Goal: Information Seeking & Learning: Learn about a topic

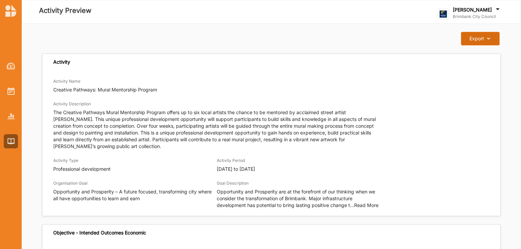
click at [481, 39] on div "Export" at bounding box center [476, 39] width 15 height 6
click at [483, 57] on div "Download Report" at bounding box center [474, 53] width 49 height 15
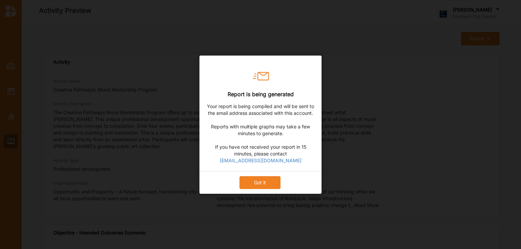
click at [265, 188] on button "Got it" at bounding box center [259, 182] width 41 height 13
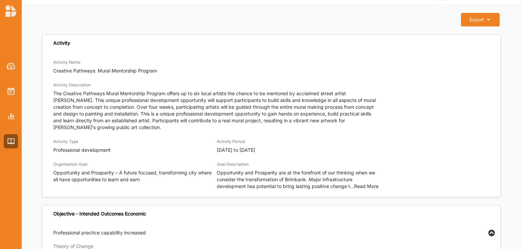
scroll to position [27, 0]
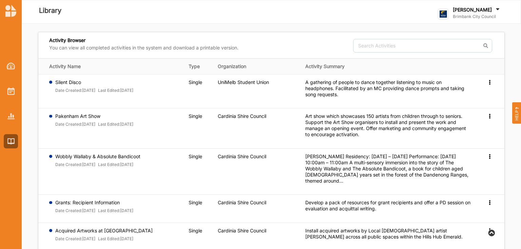
scroll to position [221, 0]
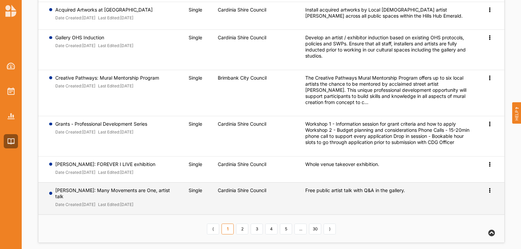
click at [125, 190] on label "Lina Buck: Many Movements are One, artist talk" at bounding box center [117, 193] width 124 height 12
click at [496, 187] on td "Preview" at bounding box center [489, 198] width 29 height 32
click at [487, 192] on div "Preview" at bounding box center [489, 190] width 7 height 6
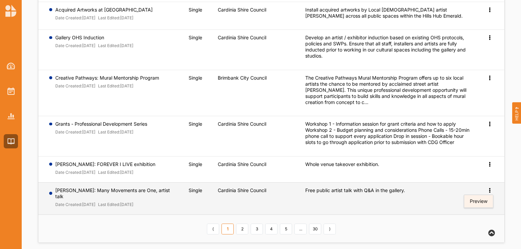
click at [483, 198] on span "Preview" at bounding box center [478, 201] width 18 height 6
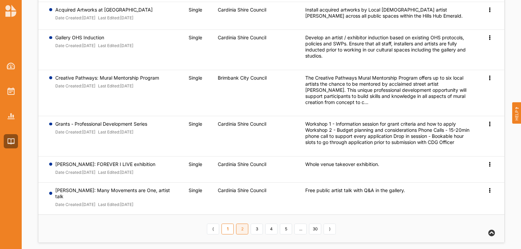
click at [239, 224] on link "2" at bounding box center [242, 229] width 12 height 11
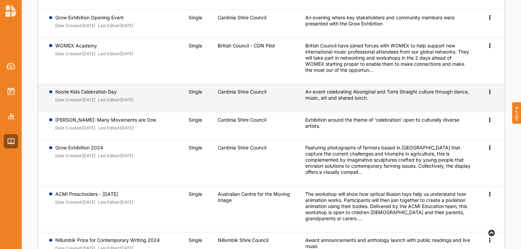
scroll to position [237, 0]
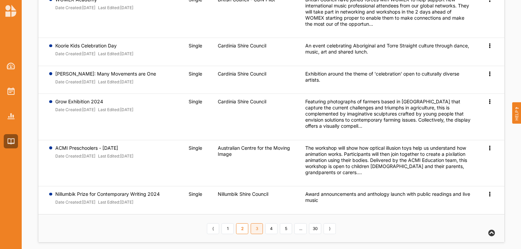
click at [254, 225] on link "3" at bounding box center [256, 228] width 12 height 11
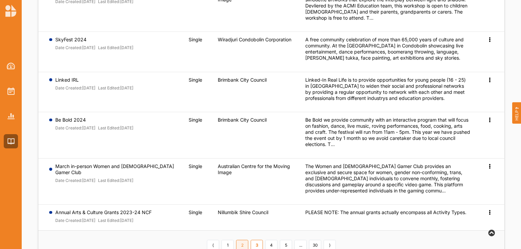
scroll to position [296, 0]
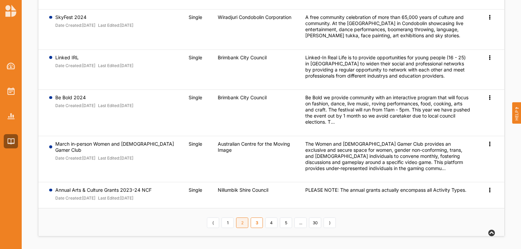
click at [242, 220] on link "2" at bounding box center [242, 223] width 12 height 11
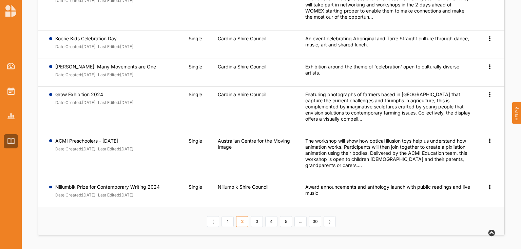
scroll to position [237, 0]
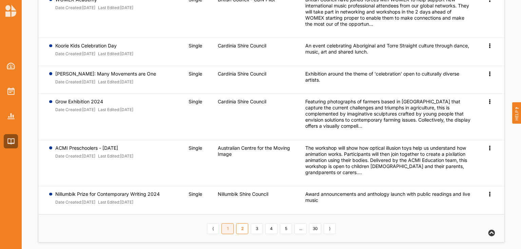
click at [231, 224] on link "1" at bounding box center [227, 228] width 12 height 11
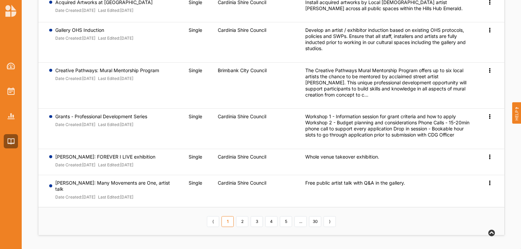
scroll to position [221, 0]
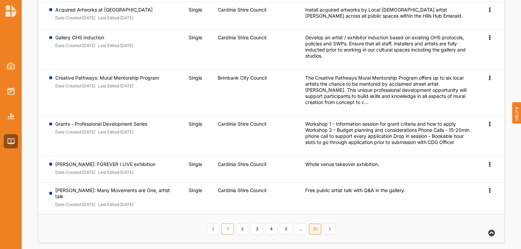
click at [314, 224] on link "30" at bounding box center [315, 229] width 12 height 11
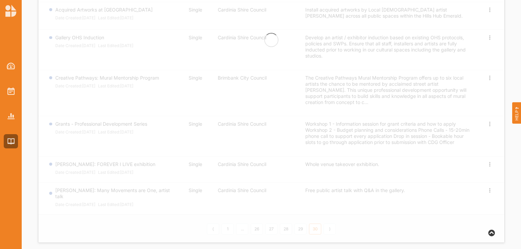
scroll to position [0, 0]
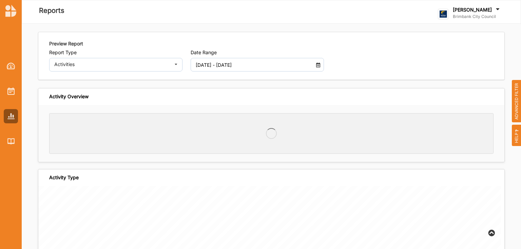
scroll to position [810, 0]
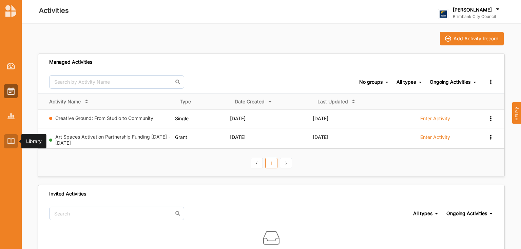
click at [6, 142] on div at bounding box center [11, 141] width 14 height 14
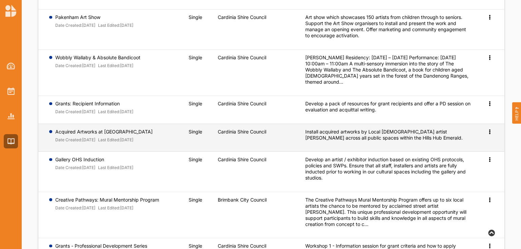
scroll to position [108, 0]
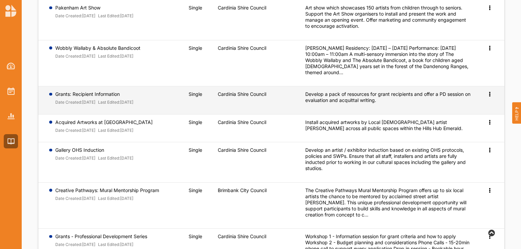
click at [89, 95] on label "Grants: Recipient Information" at bounding box center [94, 94] width 78 height 6
click at [488, 95] on icon at bounding box center [489, 93] width 6 height 5
click at [473, 102] on span "Preview" at bounding box center [478, 105] width 18 height 6
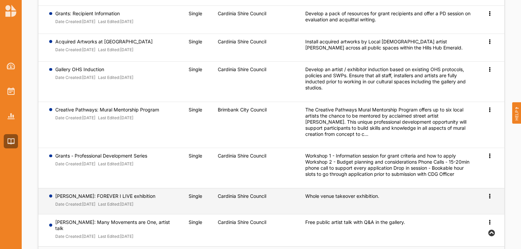
scroll to position [190, 0]
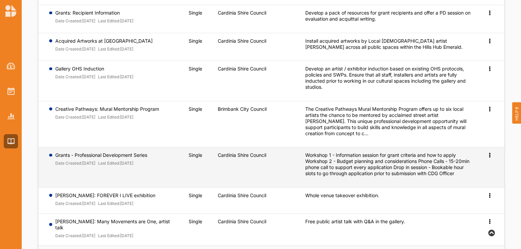
click at [385, 168] on div "Workshop 1 - Information session for grant criteria and how to apply Workshop 2…" at bounding box center [387, 164] width 165 height 24
click at [491, 156] on icon at bounding box center [489, 154] width 6 height 5
click at [485, 165] on span "Preview" at bounding box center [478, 166] width 18 height 6
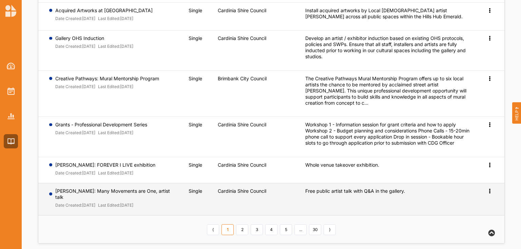
scroll to position [221, 0]
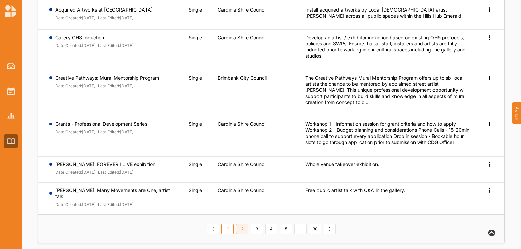
click at [241, 224] on link "2" at bounding box center [242, 229] width 12 height 11
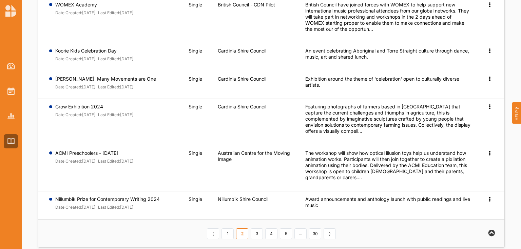
scroll to position [237, 0]
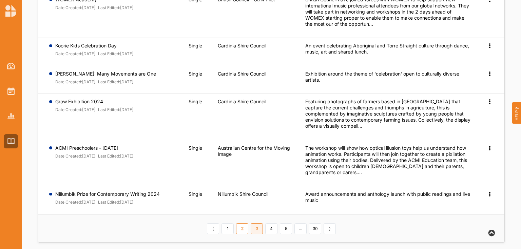
click at [258, 224] on link "3" at bounding box center [256, 228] width 12 height 11
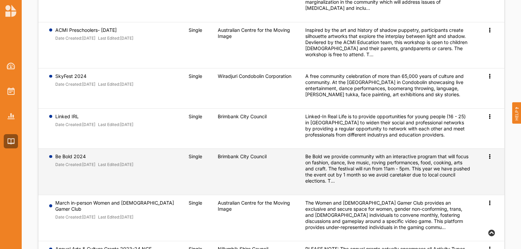
drag, startPoint x: 258, startPoint y: 222, endPoint x: 238, endPoint y: 159, distance: 66.6
click at [238, 159] on div "Brimbank City Council" at bounding box center [257, 158] width 78 height 8
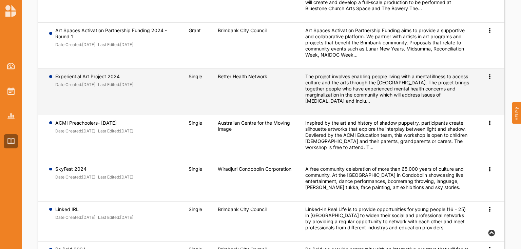
scroll to position [296, 0]
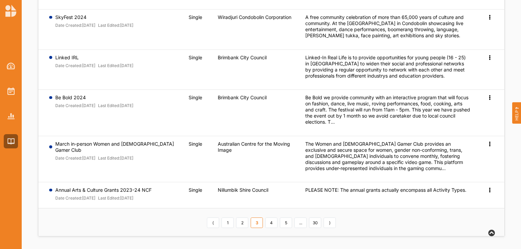
click at [269, 221] on link "4" at bounding box center [271, 223] width 12 height 11
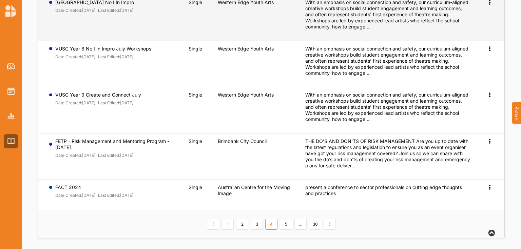
scroll to position [294, 0]
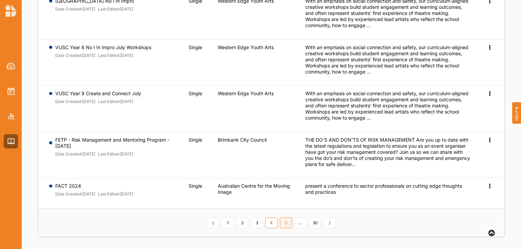
click at [280, 224] on link "5" at bounding box center [286, 223] width 12 height 11
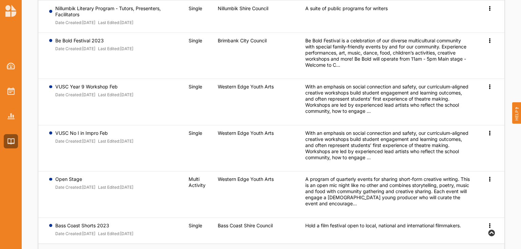
scroll to position [260, 0]
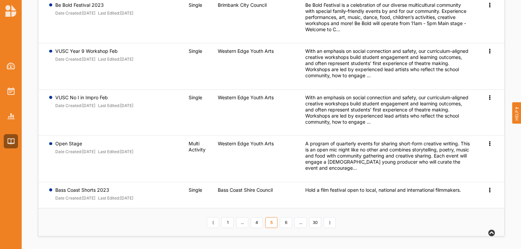
click at [287, 221] on link "6" at bounding box center [286, 222] width 12 height 11
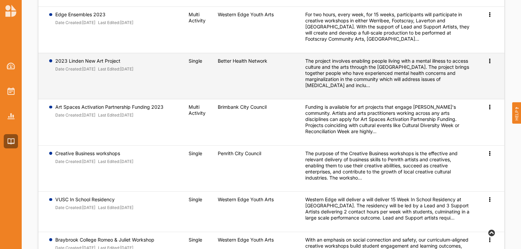
scroll to position [206, 0]
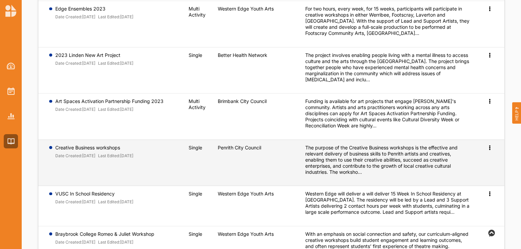
click at [109, 151] on label "Creative Business workshops" at bounding box center [94, 148] width 78 height 6
click at [388, 161] on div "The purpose of the Creative Business workshops is the effective and relevant de…" at bounding box center [387, 160] width 165 height 31
click at [488, 149] on icon at bounding box center [489, 147] width 6 height 5
click at [474, 161] on span "Preview" at bounding box center [478, 159] width 18 height 6
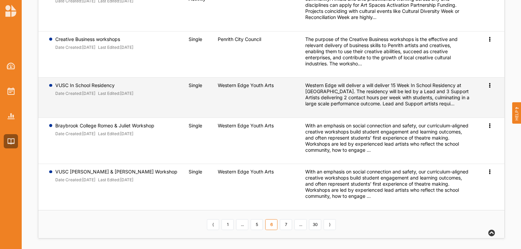
scroll to position [329, 0]
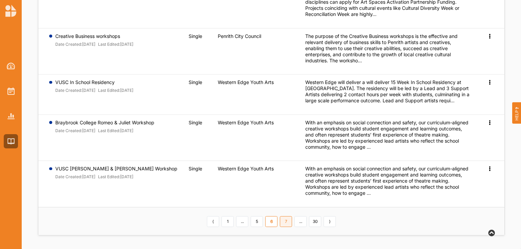
click at [282, 223] on link "7" at bounding box center [286, 221] width 12 height 11
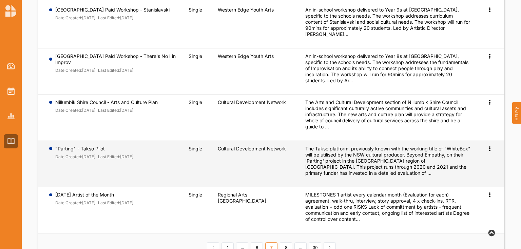
scroll to position [310, 0]
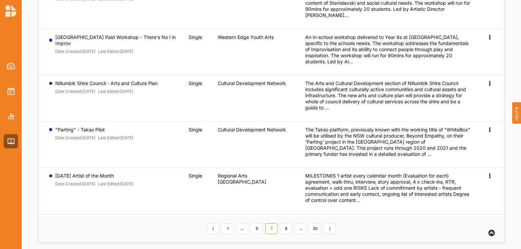
click at [286, 225] on link "8" at bounding box center [286, 228] width 12 height 11
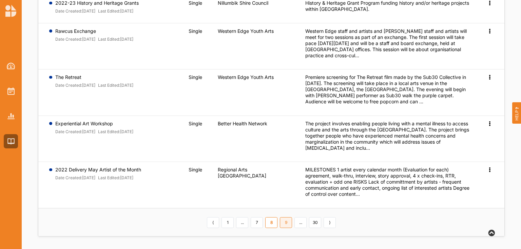
click at [289, 222] on link "9" at bounding box center [286, 222] width 12 height 11
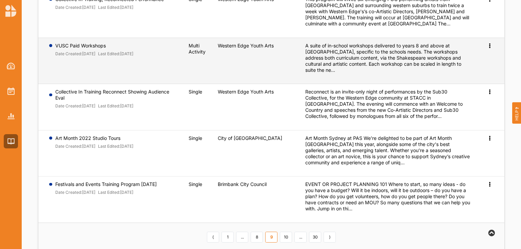
scroll to position [329, 0]
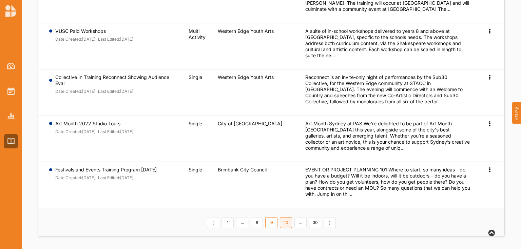
click at [282, 222] on link "10" at bounding box center [286, 222] width 12 height 11
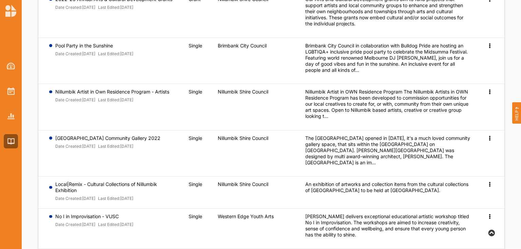
scroll to position [113, 0]
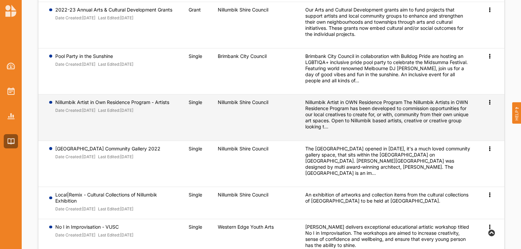
click at [489, 100] on icon at bounding box center [489, 101] width 6 height 5
click at [473, 113] on span "Preview" at bounding box center [478, 113] width 18 height 6
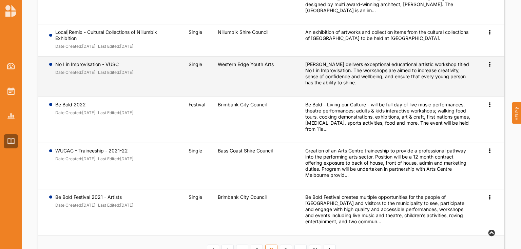
scroll to position [302, 0]
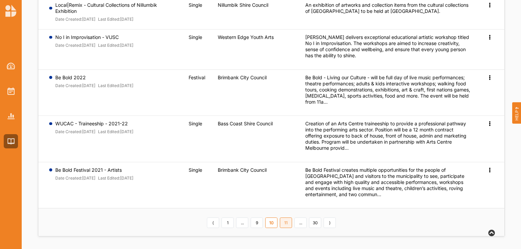
click at [283, 225] on link "11" at bounding box center [286, 223] width 12 height 11
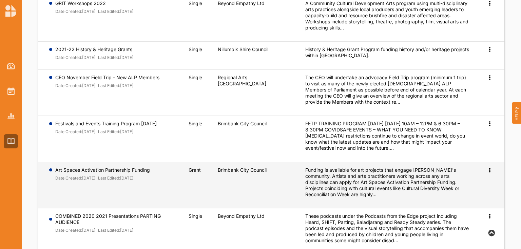
scroll to position [298, 0]
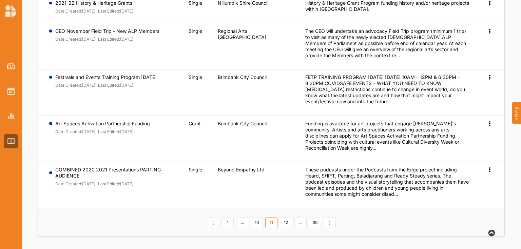
click at [284, 226] on link "12" at bounding box center [286, 222] width 12 height 11
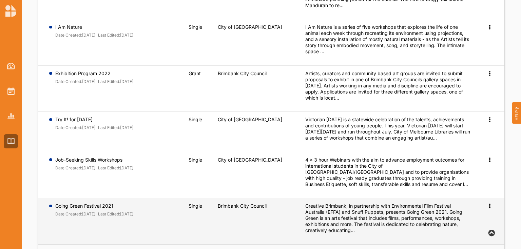
scroll to position [310, 0]
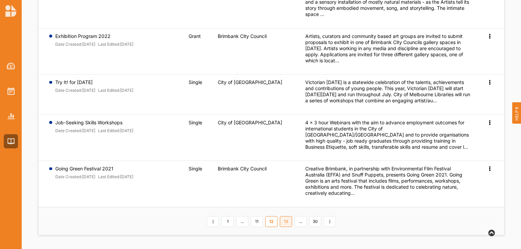
click at [286, 222] on link "13" at bounding box center [286, 221] width 12 height 11
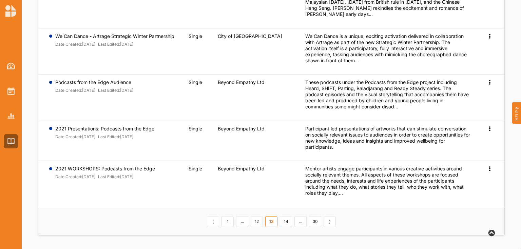
scroll to position [304, 0]
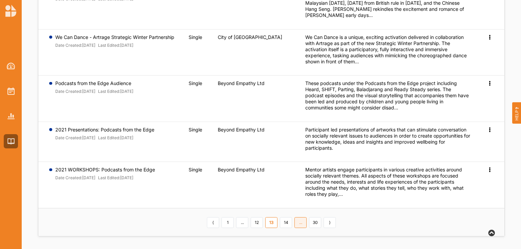
click at [299, 223] on link "..." at bounding box center [300, 222] width 12 height 11
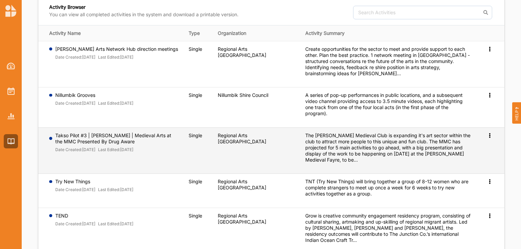
scroll to position [6, 0]
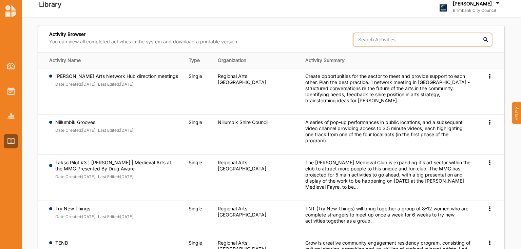
click at [403, 38] on input "text" at bounding box center [422, 40] width 139 height 14
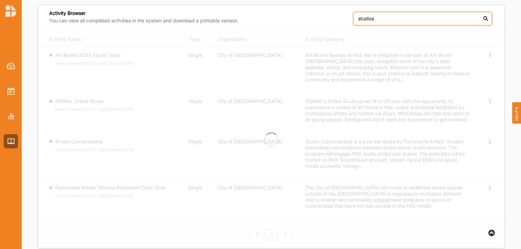
scroll to position [0, 0]
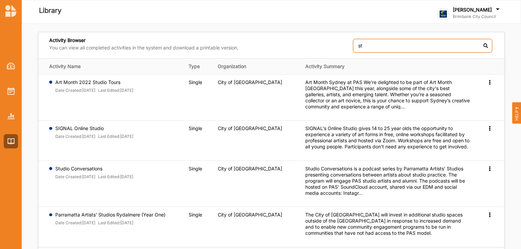
type input "s"
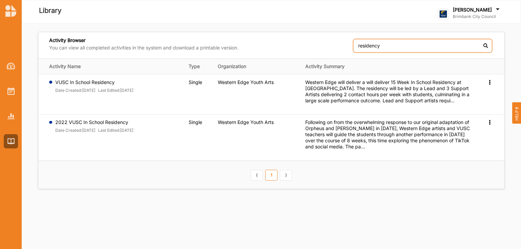
drag, startPoint x: 388, startPoint y: 48, endPoint x: 278, endPoint y: 52, distance: 110.2
click at [278, 52] on div "Activity Browser You can view all completed activities in the system and downlo…" at bounding box center [271, 45] width 466 height 26
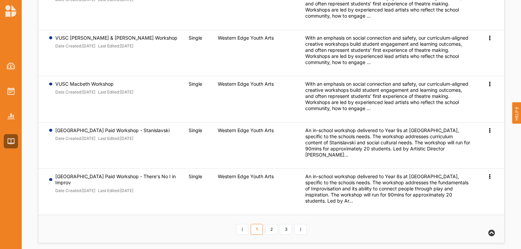
scroll to position [329, 0]
click at [270, 225] on link "2" at bounding box center [271, 228] width 12 height 11
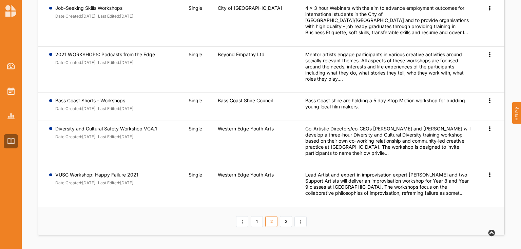
scroll to position [310, 0]
click at [287, 226] on link "3" at bounding box center [286, 221] width 12 height 11
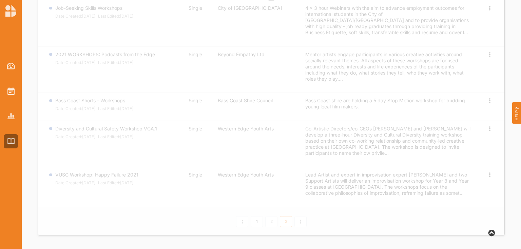
scroll to position [5, 0]
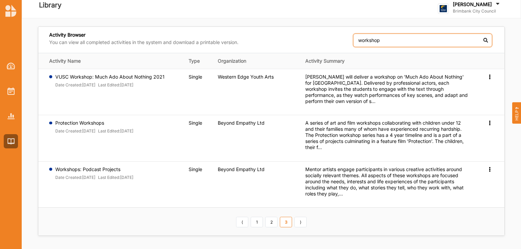
drag, startPoint x: 359, startPoint y: 41, endPoint x: 332, endPoint y: 41, distance: 27.5
click at [331, 41] on div "Activity Browser You can view all completed activities in the system and downlo…" at bounding box center [271, 40] width 466 height 26
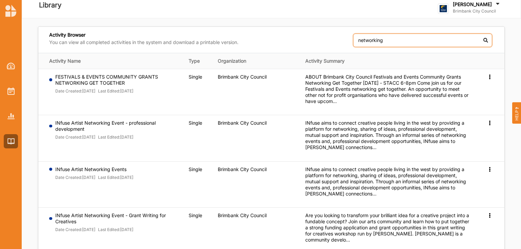
scroll to position [0, 0]
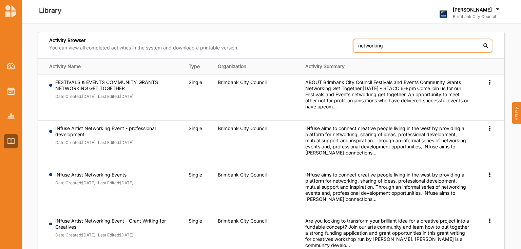
drag, startPoint x: 424, startPoint y: 43, endPoint x: 265, endPoint y: 45, distance: 159.3
click at [265, 45] on div "Activity Browser You can view all completed activities in the system and downlo…" at bounding box center [271, 45] width 466 height 26
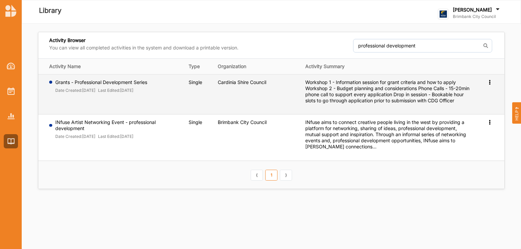
click at [107, 96] on td "Grants - Professional Development Series Date Created: 27 Mar 2025 Last Edited:…" at bounding box center [110, 94] width 145 height 40
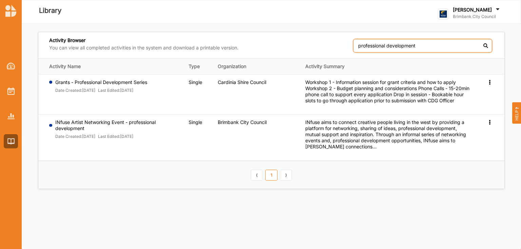
drag, startPoint x: 430, startPoint y: 44, endPoint x: 331, endPoint y: 44, distance: 99.0
click at [331, 44] on div "Activity Browser You can view all completed activities in the system and downlo…" at bounding box center [271, 45] width 466 height 26
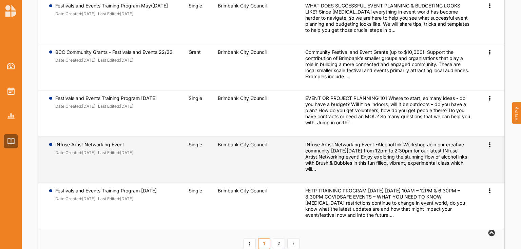
scroll to position [310, 0]
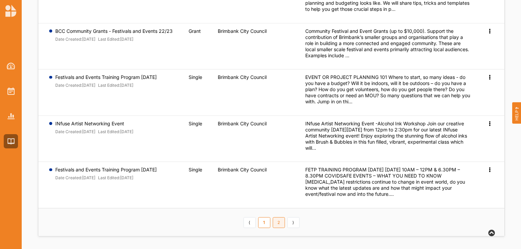
type input "event"
click at [276, 225] on link "2" at bounding box center [278, 222] width 12 height 11
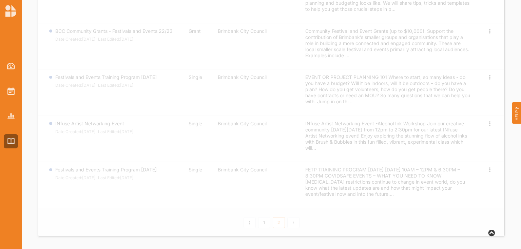
scroll to position [0, 0]
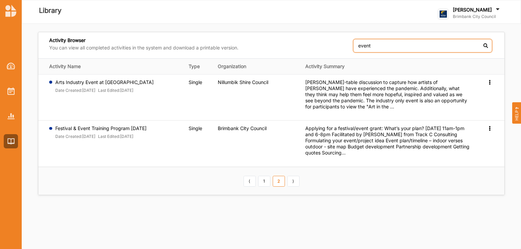
drag, startPoint x: 378, startPoint y: 47, endPoint x: 332, endPoint y: 40, distance: 47.0
click at [332, 40] on div "Activity Browser You can view all completed activities in the system and downlo…" at bounding box center [271, 45] width 466 height 26
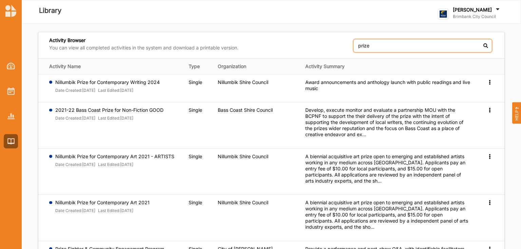
drag, startPoint x: 378, startPoint y: 43, endPoint x: 306, endPoint y: 45, distance: 72.5
click at [306, 45] on div "Activity Browser You can view all completed activities in the system and downlo…" at bounding box center [271, 45] width 466 height 26
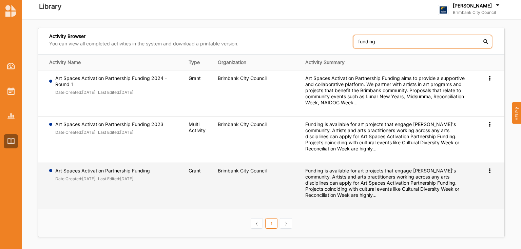
scroll to position [5, 0]
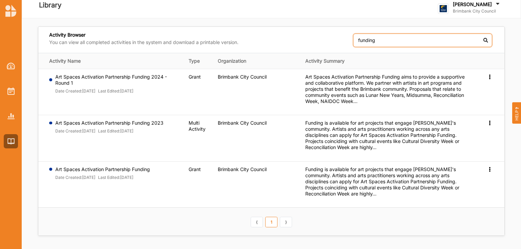
drag, startPoint x: 391, startPoint y: 44, endPoint x: 296, endPoint y: 34, distance: 95.7
click at [299, 34] on div "Activity Browser You can view all completed activities in the system and downlo…" at bounding box center [271, 40] width 466 height 26
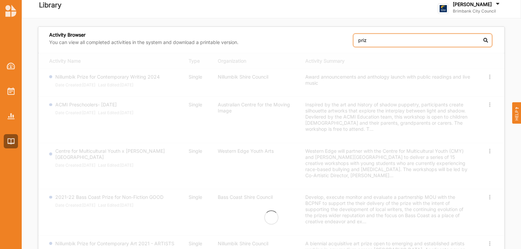
type input "prize"
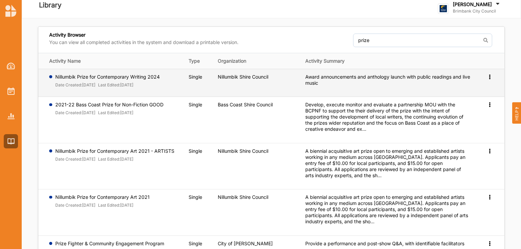
click at [95, 83] on font "07 May 2024" at bounding box center [88, 84] width 13 height 5
click at [228, 78] on label "Nillumbik Shire Council" at bounding box center [243, 77] width 50 height 6
click at [490, 77] on icon at bounding box center [489, 76] width 6 height 5
click at [481, 87] on span "Preview" at bounding box center [478, 88] width 18 height 6
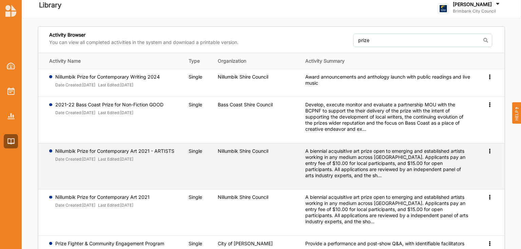
click at [120, 157] on label "Last Edited:" at bounding box center [109, 159] width 22 height 5
click at [490, 151] on icon at bounding box center [489, 150] width 6 height 5
click at [482, 162] on span "Preview" at bounding box center [478, 162] width 18 height 6
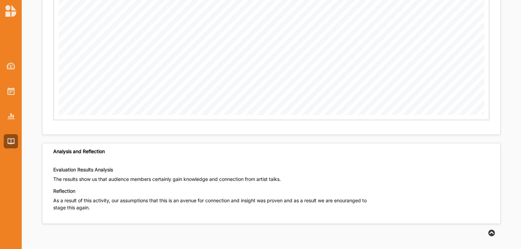
scroll to position [2545, 0]
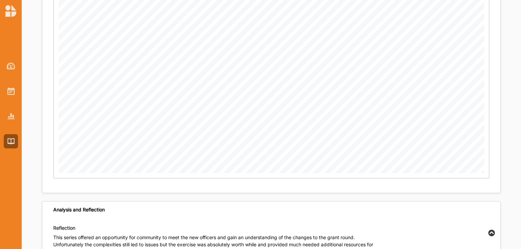
scroll to position [1112, 0]
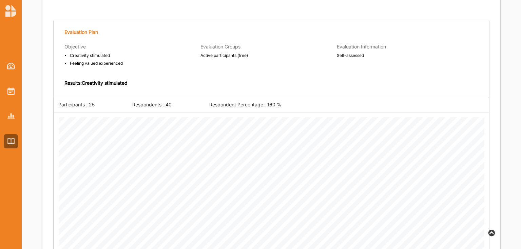
scroll to position [705, 0]
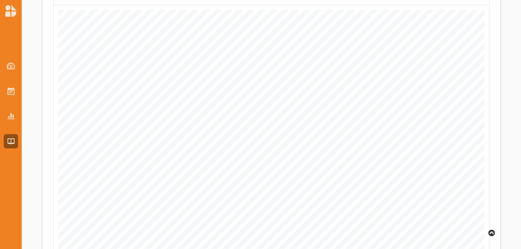
scroll to position [732, 0]
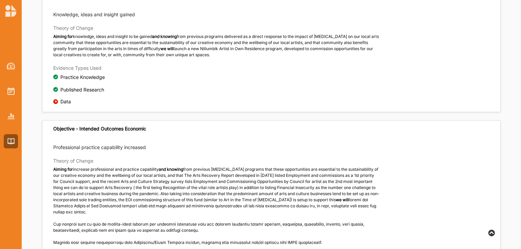
scroll to position [325, 0]
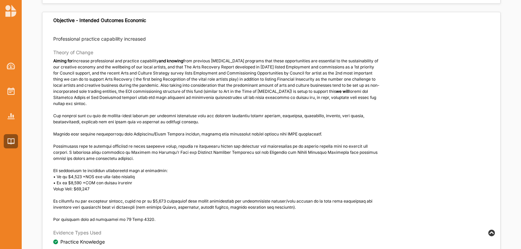
click at [70, 100] on div "Aiming for increase professional and practice capability and knowing from previ…" at bounding box center [216, 140] width 327 height 165
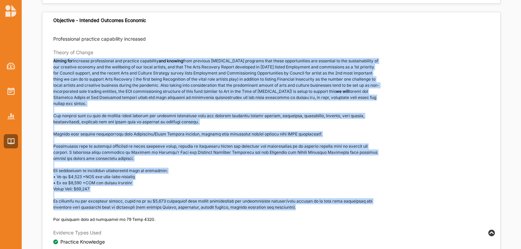
drag, startPoint x: 307, startPoint y: 134, endPoint x: 33, endPoint y: 69, distance: 282.2
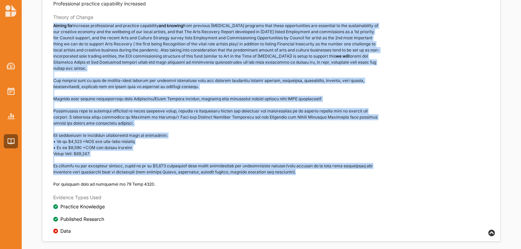
scroll to position [407, 0]
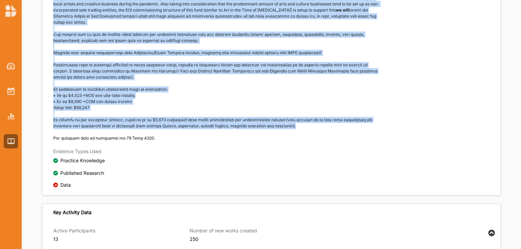
copy div "Aiming for increase professional and practice capability and knowing from previ…"
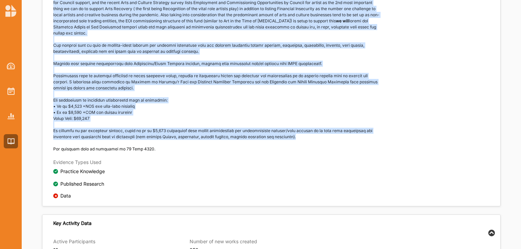
scroll to position [380, 0]
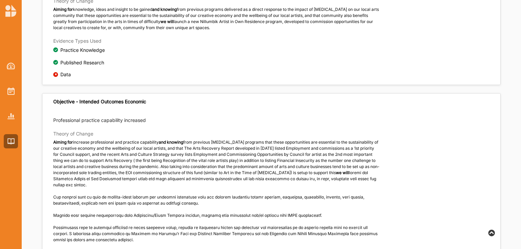
click at [222, 102] on div "Objective - Intended Outcomes Economic" at bounding box center [271, 102] width 458 height 17
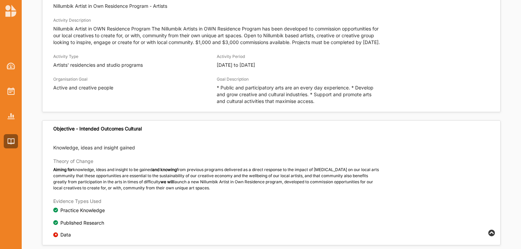
scroll to position [81, 0]
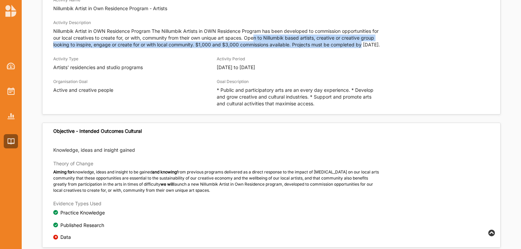
drag, startPoint x: 346, startPoint y: 43, endPoint x: 281, endPoint y: 45, distance: 64.8
click at [263, 38] on div "Activity Description Nillumbik Artist in OWN Residence Program The Nillumbik Ar…" at bounding box center [271, 33] width 436 height 29
click at [291, 45] on p "Nillumbik Artist in OWN Residence Program The Nillumbik Artists in OWN Residenc…" at bounding box center [216, 38] width 327 height 20
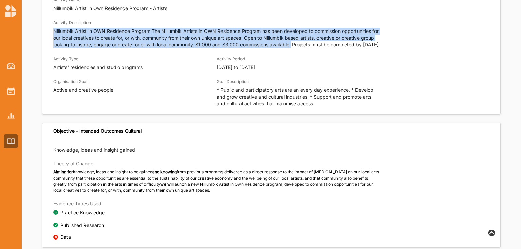
drag, startPoint x: 284, startPoint y: 42, endPoint x: 104, endPoint y: 27, distance: 180.3
click at [104, 27] on div "Activity Description Nillumbik Artist in OWN Residence Program The Nillumbik Ar…" at bounding box center [216, 33] width 327 height 29
copy div "Nillumbik Artist in OWN Residence Program The Nillumbik Artists in OWN Residenc…"
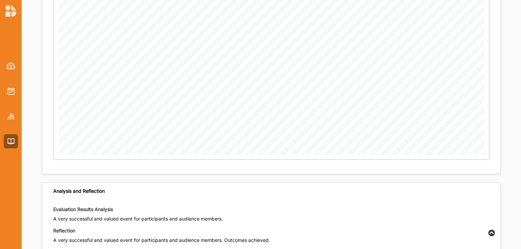
scroll to position [686, 0]
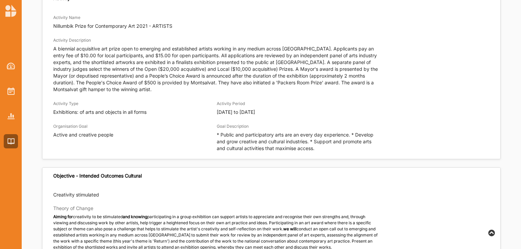
scroll to position [54, 0]
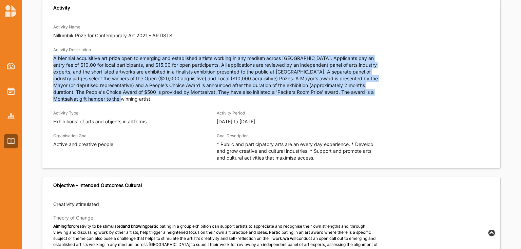
drag, startPoint x: 54, startPoint y: 56, endPoint x: 392, endPoint y: 99, distance: 340.9
click at [392, 99] on div "Activity Description A biennial acquisitive art prize open to emerging and esta…" at bounding box center [271, 74] width 436 height 56
copy p "A biennial acquisitive art prize open to emerging and established artists worki…"
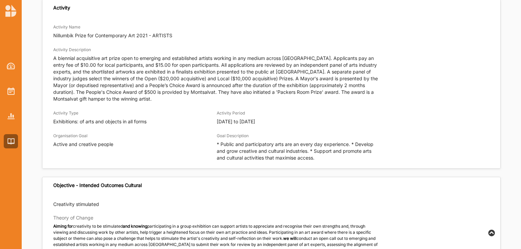
click at [141, 118] on div "Activity Type Exhibitions: of arts and objects in all forms" at bounding box center [134, 117] width 163 height 16
